Goal: Task Accomplishment & Management: Use online tool/utility

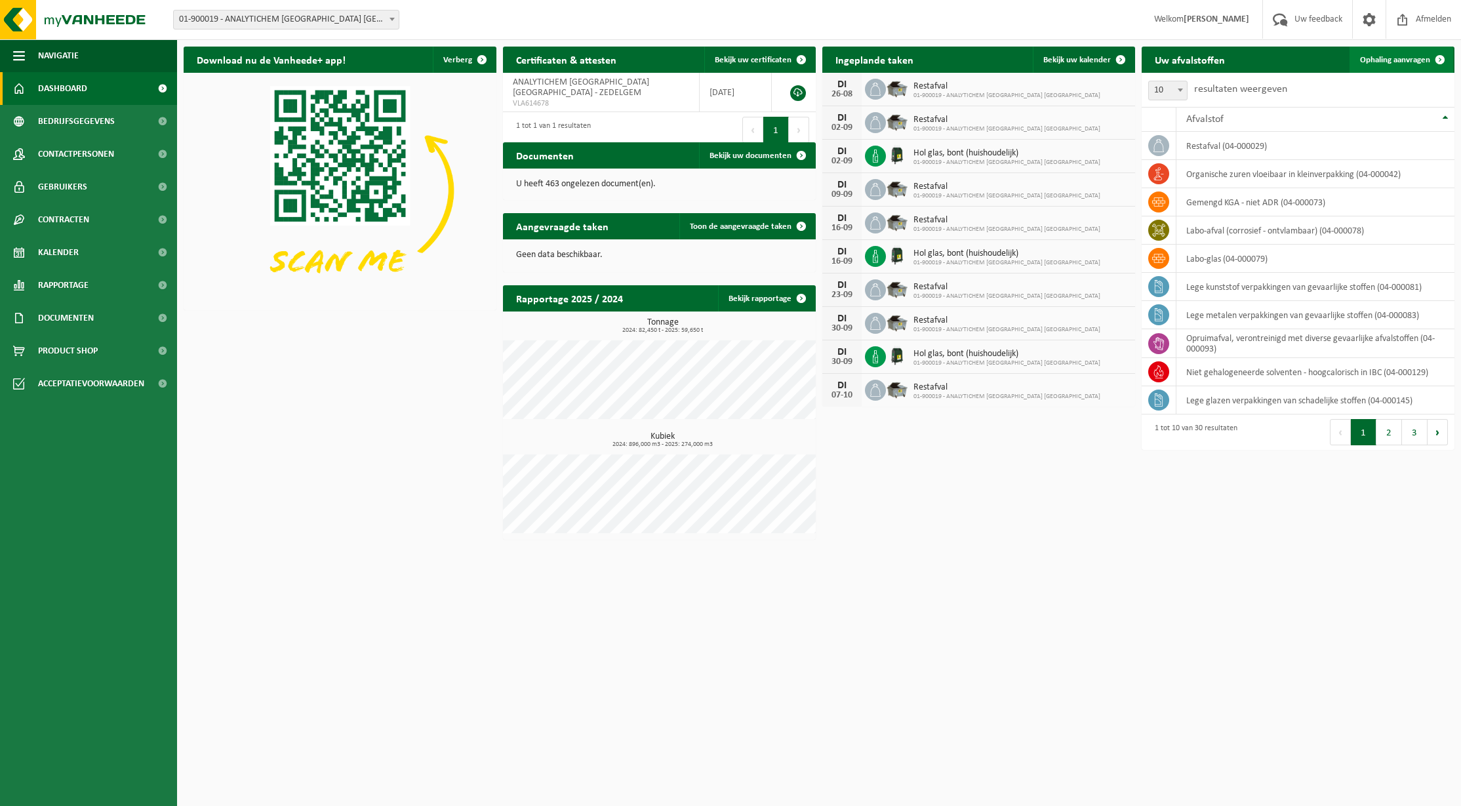
click at [1410, 62] on span "Ophaling aanvragen" at bounding box center [1395, 60] width 70 height 9
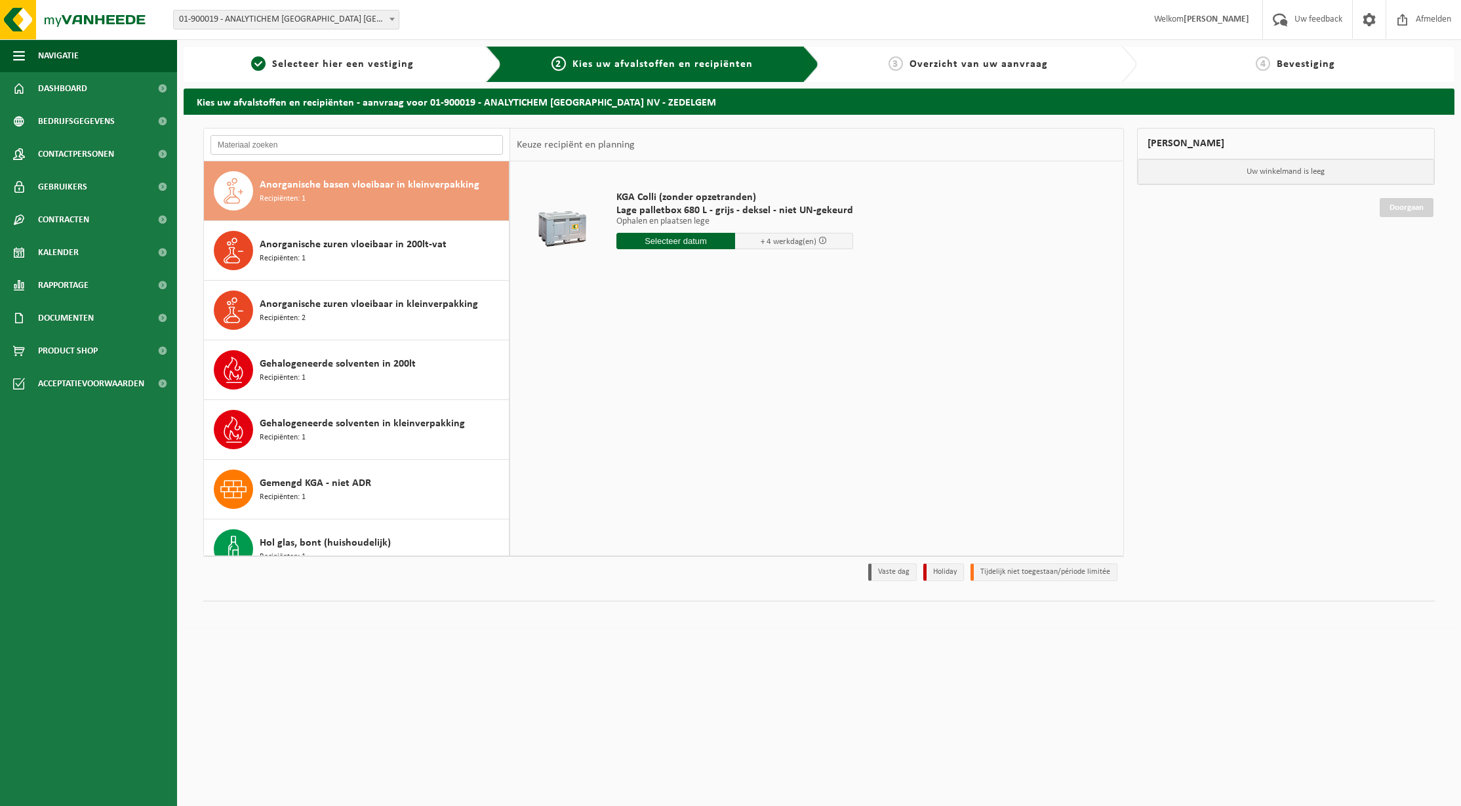
click at [273, 146] on input "text" at bounding box center [356, 145] width 292 height 20
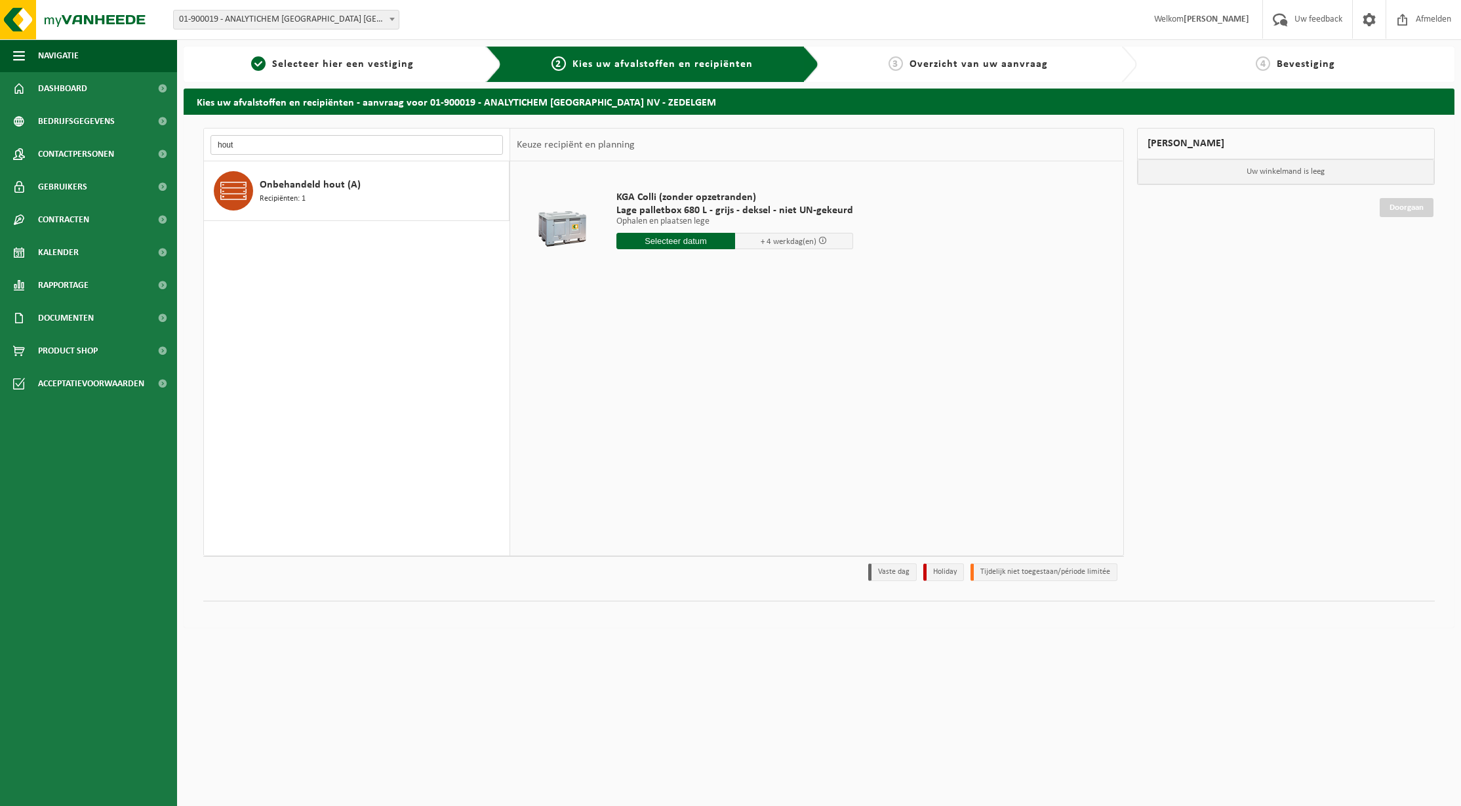
type input "hout"
click at [312, 190] on span "Onbehandeld hout (A)" at bounding box center [310, 185] width 101 height 16
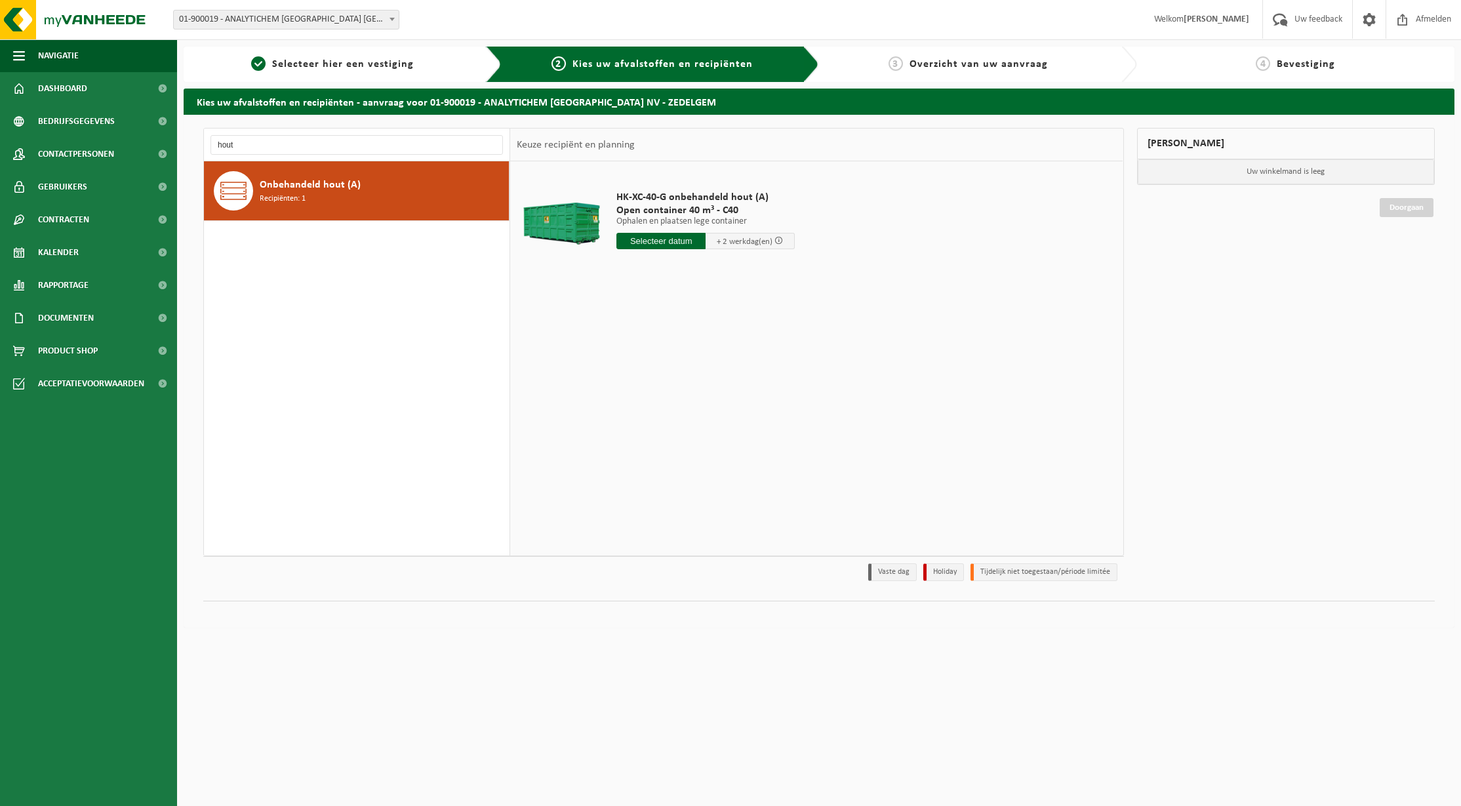
click at [685, 242] on input "text" at bounding box center [660, 241] width 89 height 16
click at [634, 399] on div "25" at bounding box center [628, 399] width 23 height 21
type input "Van 2025-08-25"
click at [655, 288] on button "In winkelmand" at bounding box center [654, 290] width 72 height 21
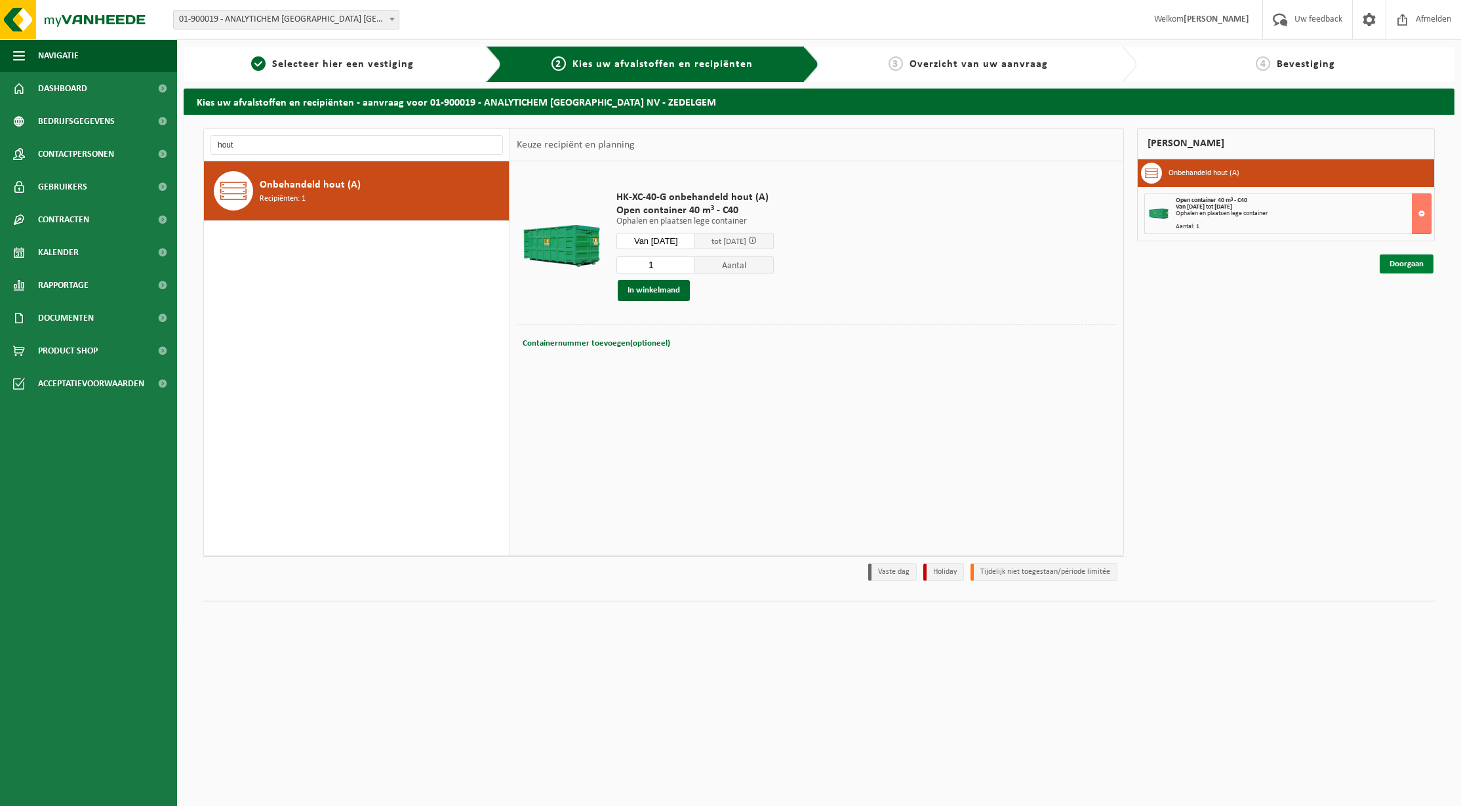
click at [1412, 263] on link "Doorgaan" at bounding box center [1406, 263] width 54 height 19
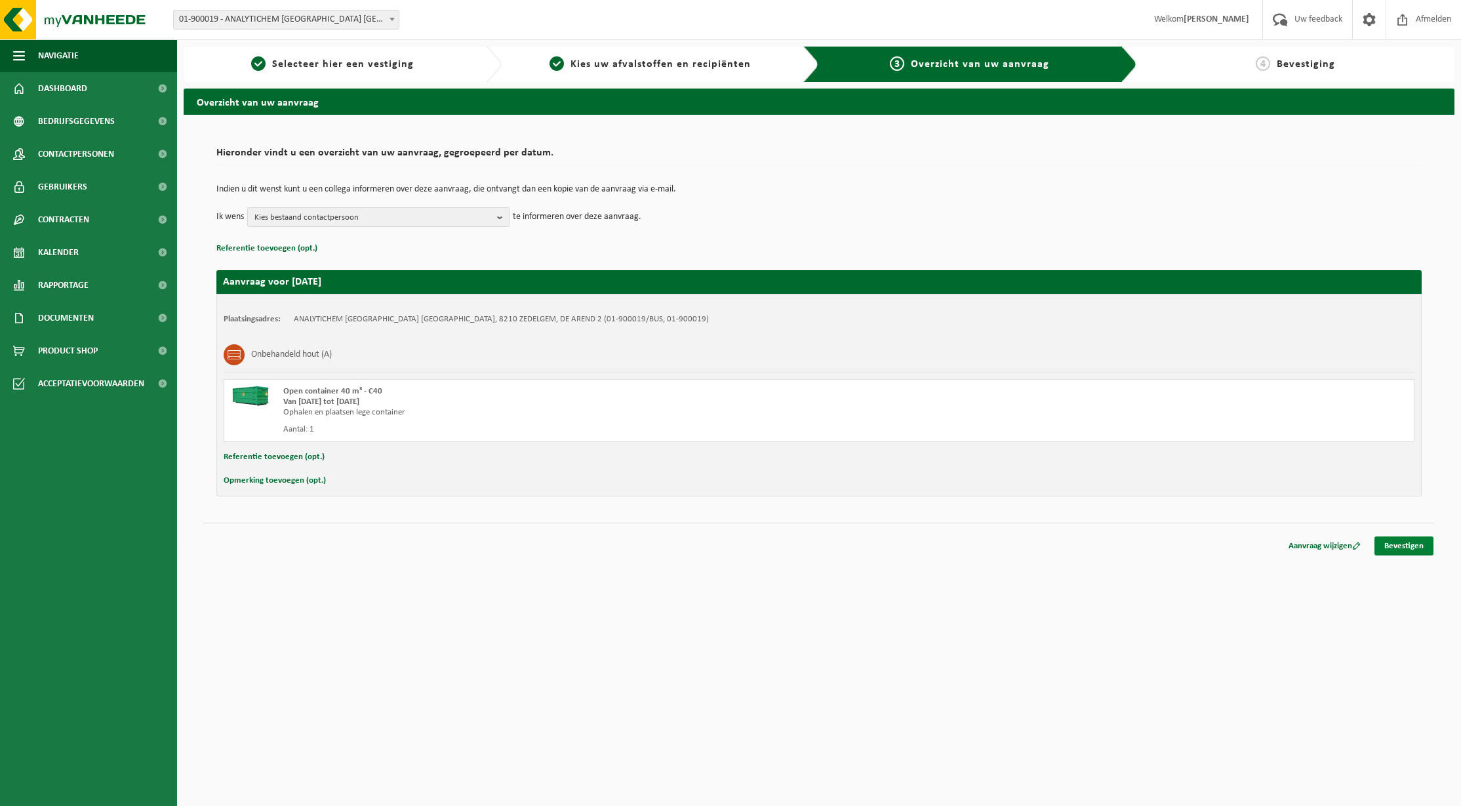
click at [1402, 551] on link "Bevestigen" at bounding box center [1403, 545] width 59 height 19
